Goal: Information Seeking & Learning: Understand process/instructions

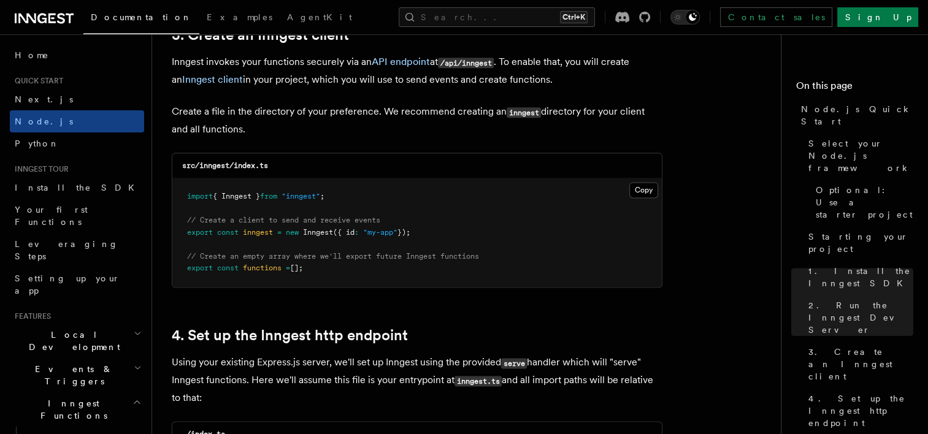
scroll to position [1554, 0]
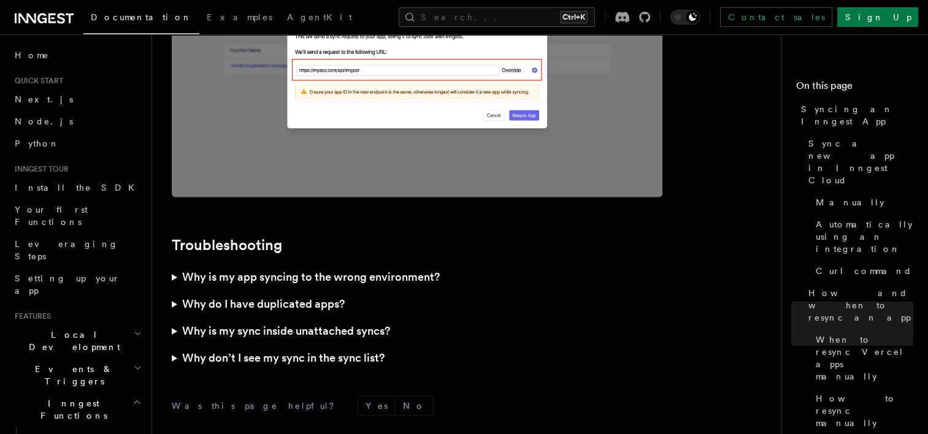
scroll to position [3502, 0]
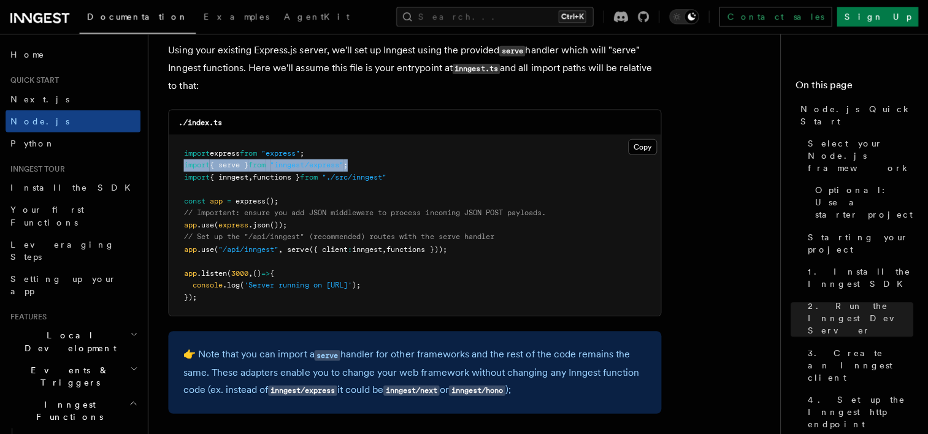
scroll to position [1898, 0]
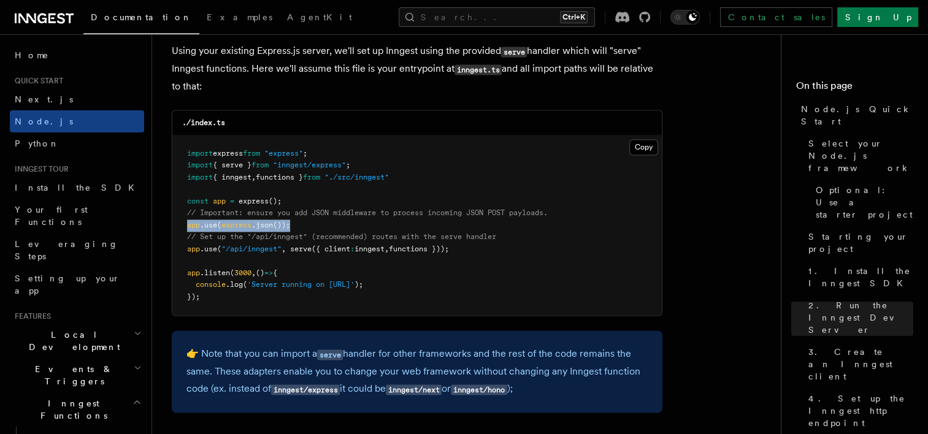
drag, startPoint x: 297, startPoint y: 226, endPoint x: 183, endPoint y: 228, distance: 113.5
click at [183, 228] on pre "import express from "express" ; import { serve } from "inngest/express" ; impor…" at bounding box center [416, 226] width 489 height 180
drag, startPoint x: 183, startPoint y: 228, endPoint x: 315, endPoint y: 262, distance: 136.3
click at [315, 262] on pre "import express from "express" ; import { serve } from "inngest/express" ; impor…" at bounding box center [416, 226] width 489 height 180
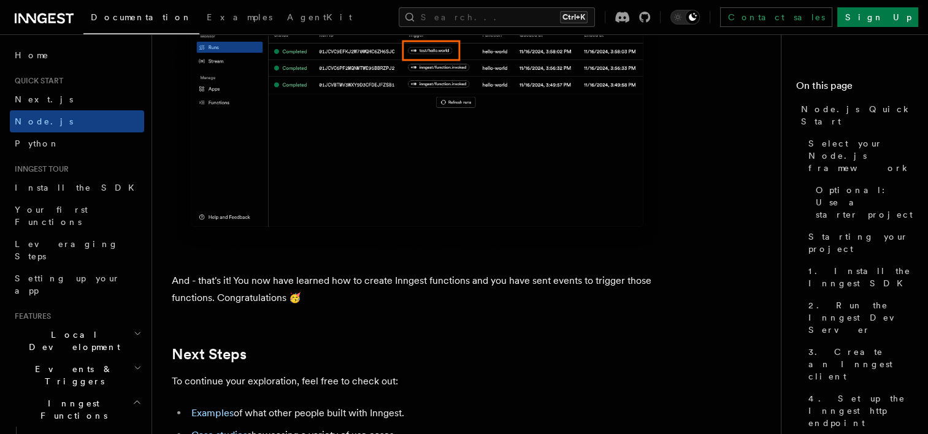
scroll to position [7227, 0]
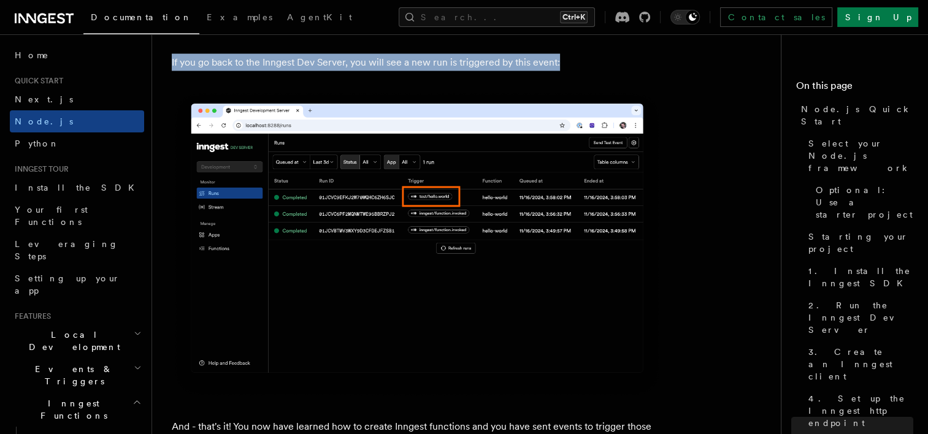
drag, startPoint x: 176, startPoint y: 90, endPoint x: 602, endPoint y: 105, distance: 426.6
copy article "Node.js Quick Start In this tutorial you will add Inngest to a Node.js app to e…"
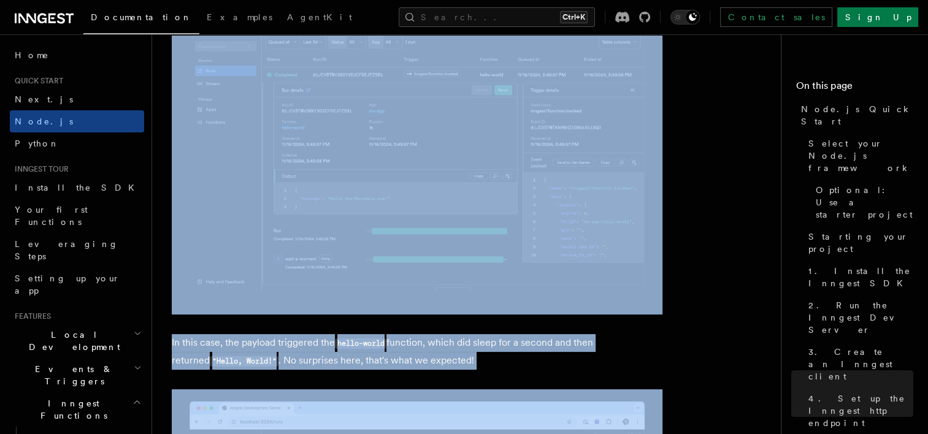
scroll to position [4627, 0]
